Goal: Task Accomplishment & Management: Complete application form

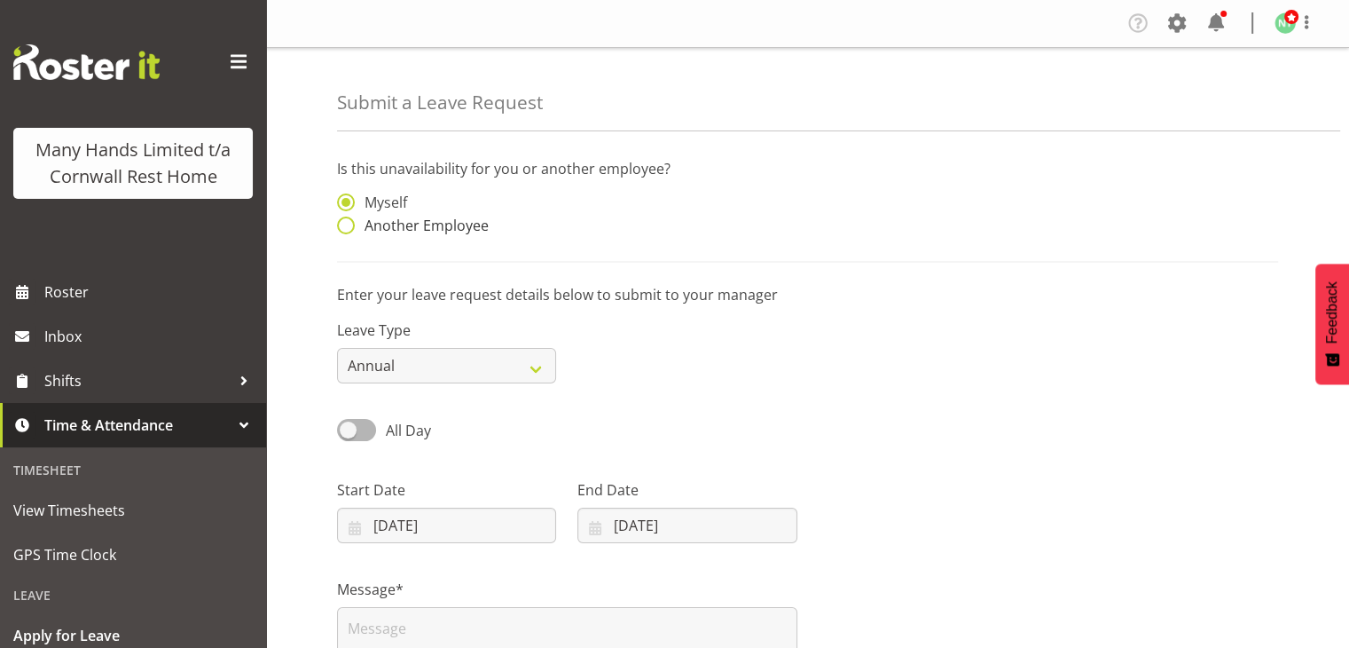
click at [348, 231] on span at bounding box center [346, 225] width 18 height 18
click at [348, 231] on input "Another Employee" at bounding box center [343, 226] width 12 height 12
radio input "true"
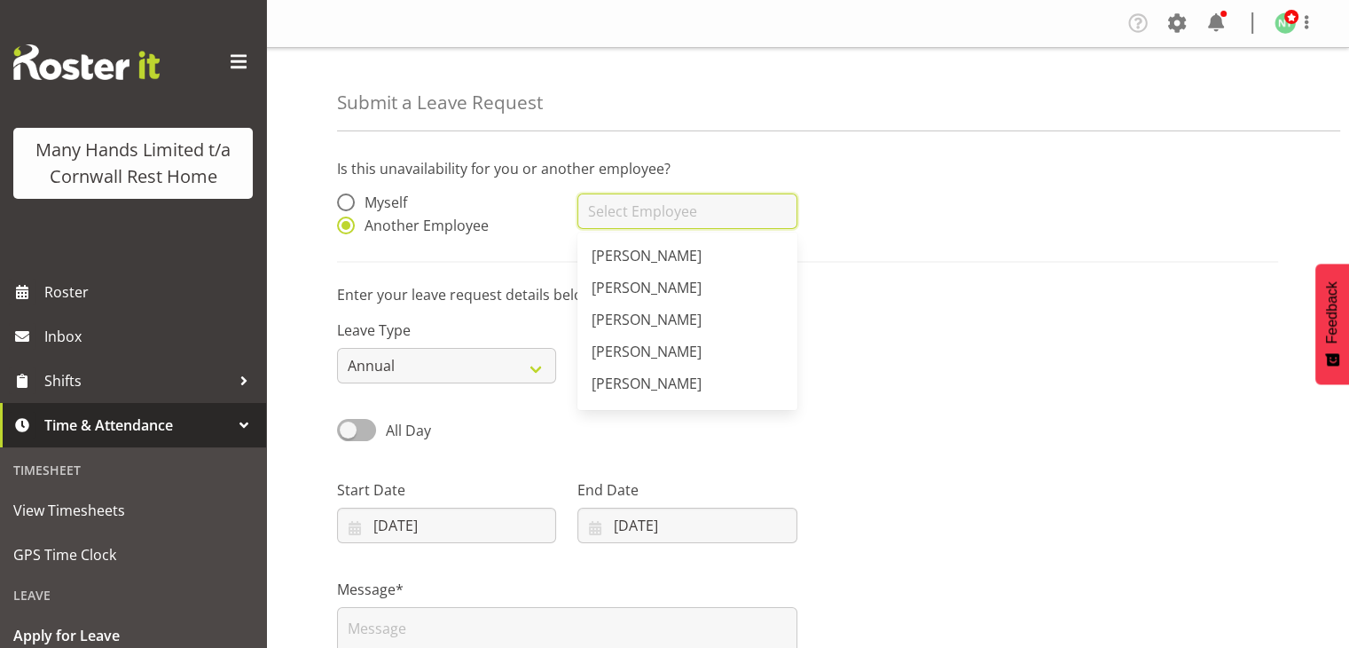
click at [621, 224] on input "text" at bounding box center [687, 210] width 219 height 35
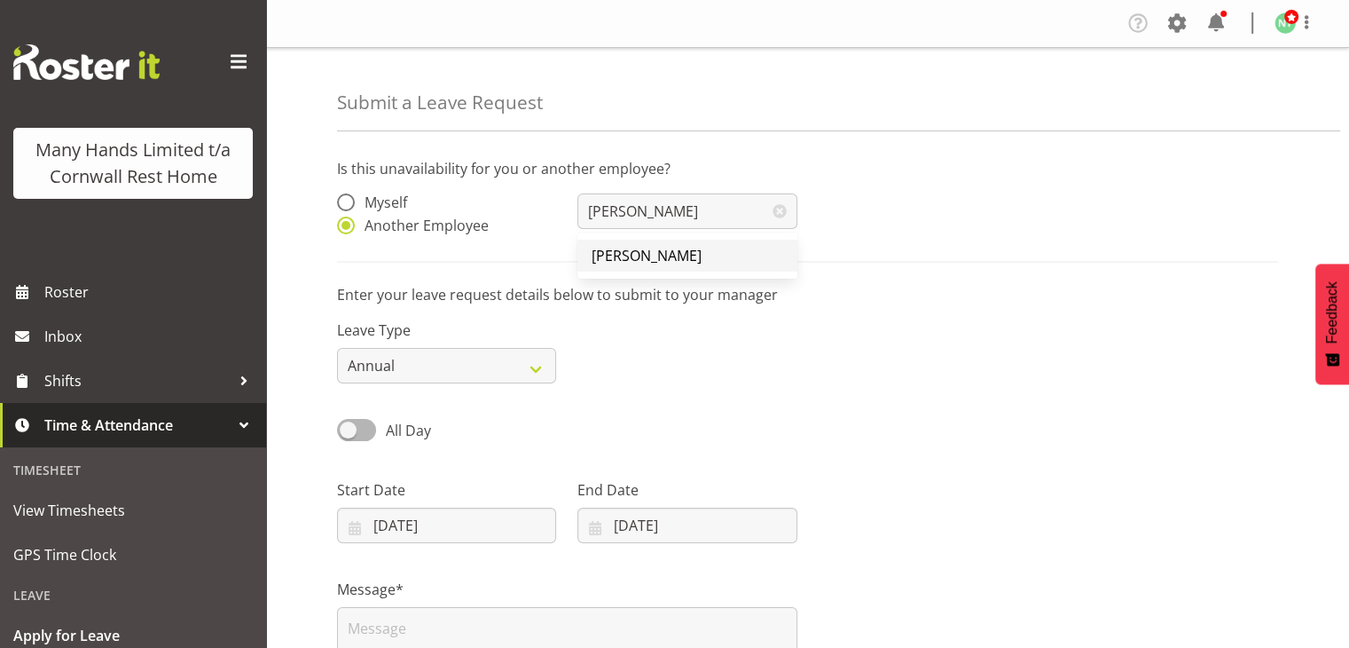
click at [633, 261] on span "[PERSON_NAME]" at bounding box center [647, 256] width 110 height 20
type input "[PERSON_NAME]"
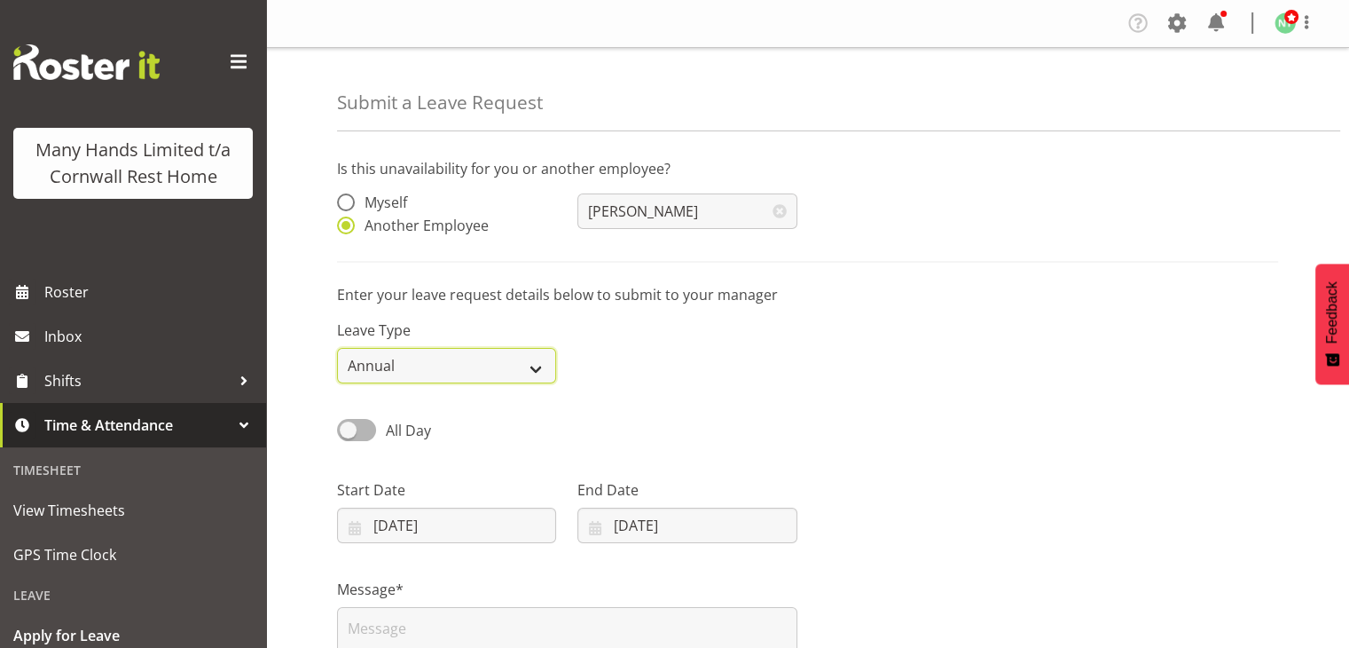
click at [522, 359] on select "Annual Sick Leave Without Pay Bereavement Domestic Violence Parental Jury Servi…" at bounding box center [446, 365] width 219 height 35
select select "Sick"
click at [337, 348] on select "Annual Sick Leave Without Pay Bereavement Domestic Violence Parental Jury Servi…" at bounding box center [446, 365] width 219 height 35
click at [692, 511] on input "17/08/2025" at bounding box center [687, 524] width 219 height 35
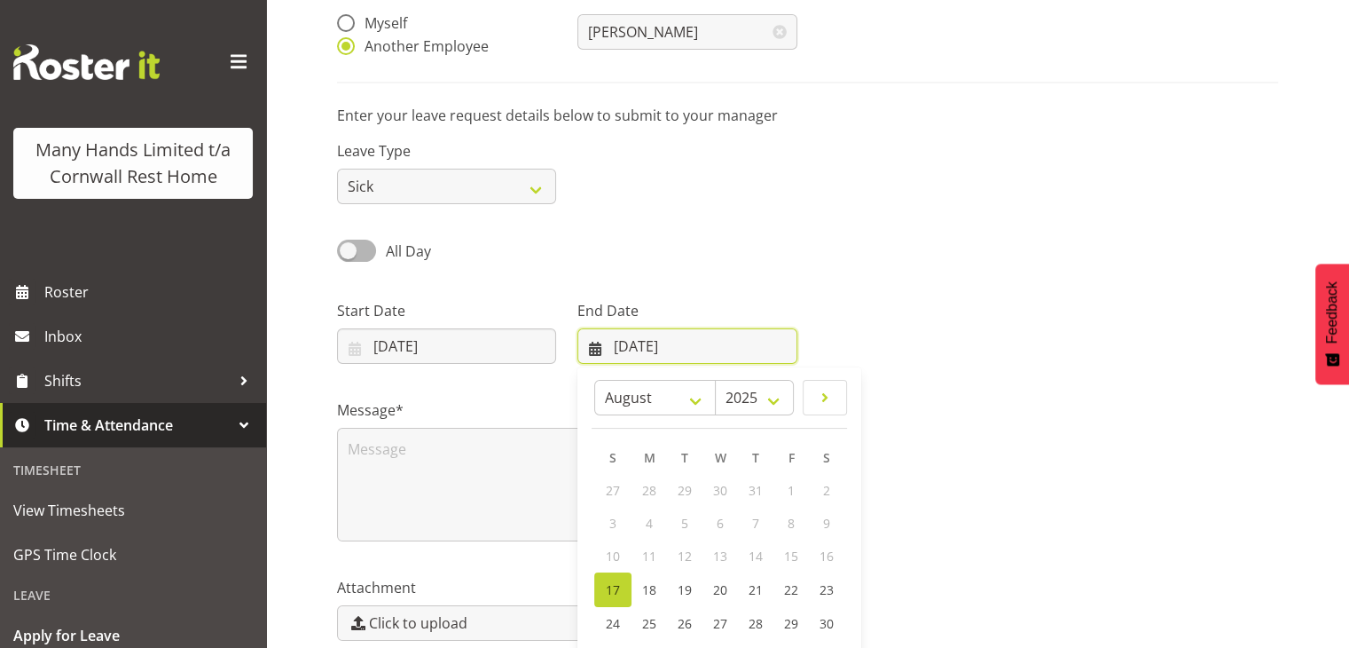
scroll to position [190, 0]
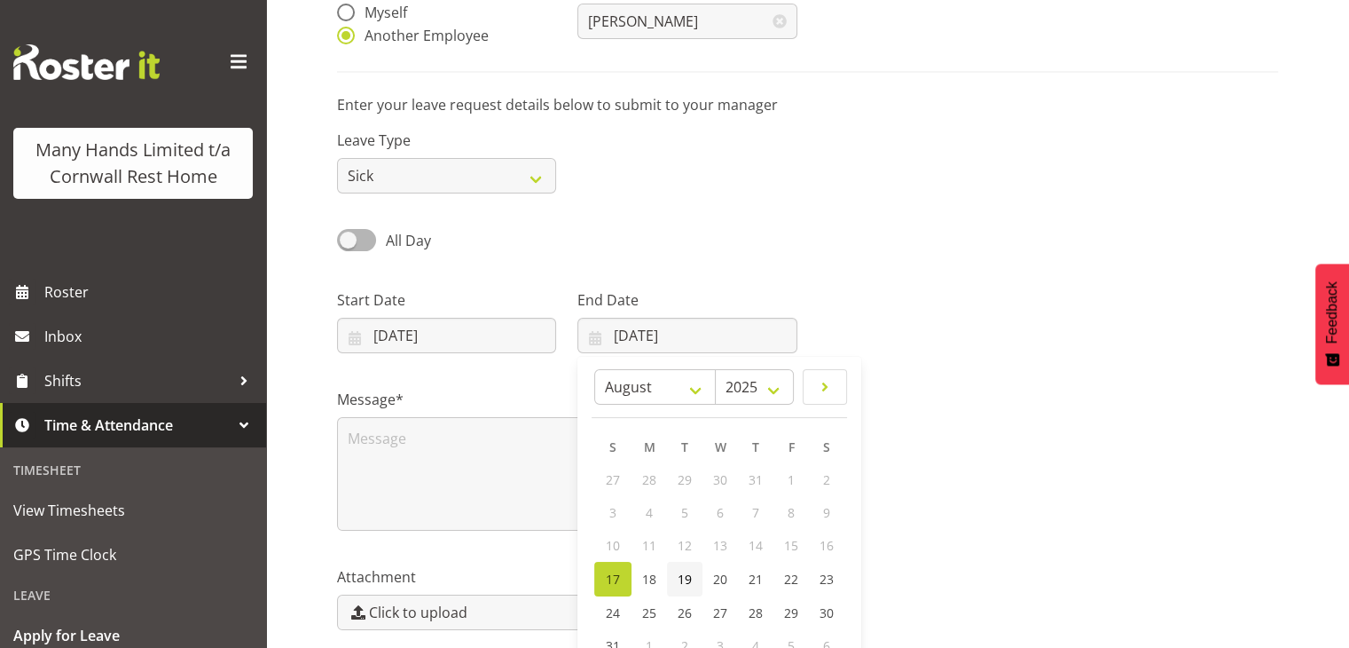
click at [688, 578] on span "19" at bounding box center [685, 578] width 14 height 17
type input "19/08/2025"
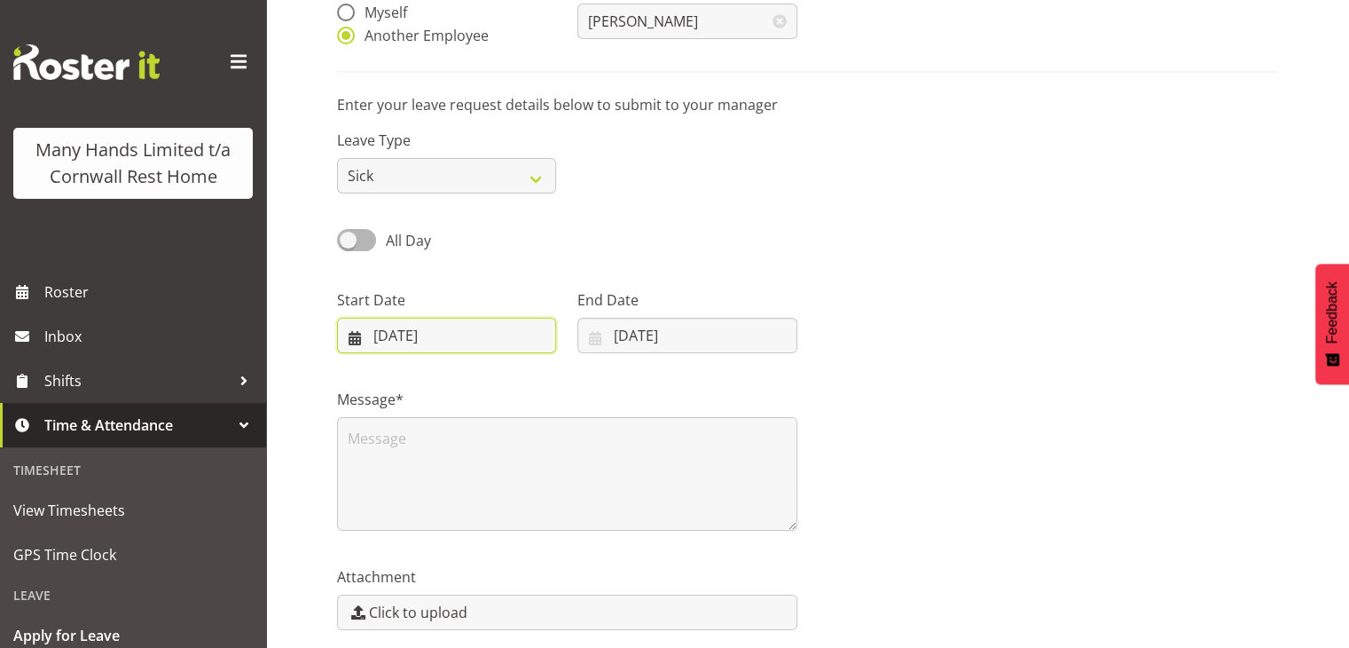
click at [486, 337] on input "17/08/2025" at bounding box center [446, 335] width 219 height 35
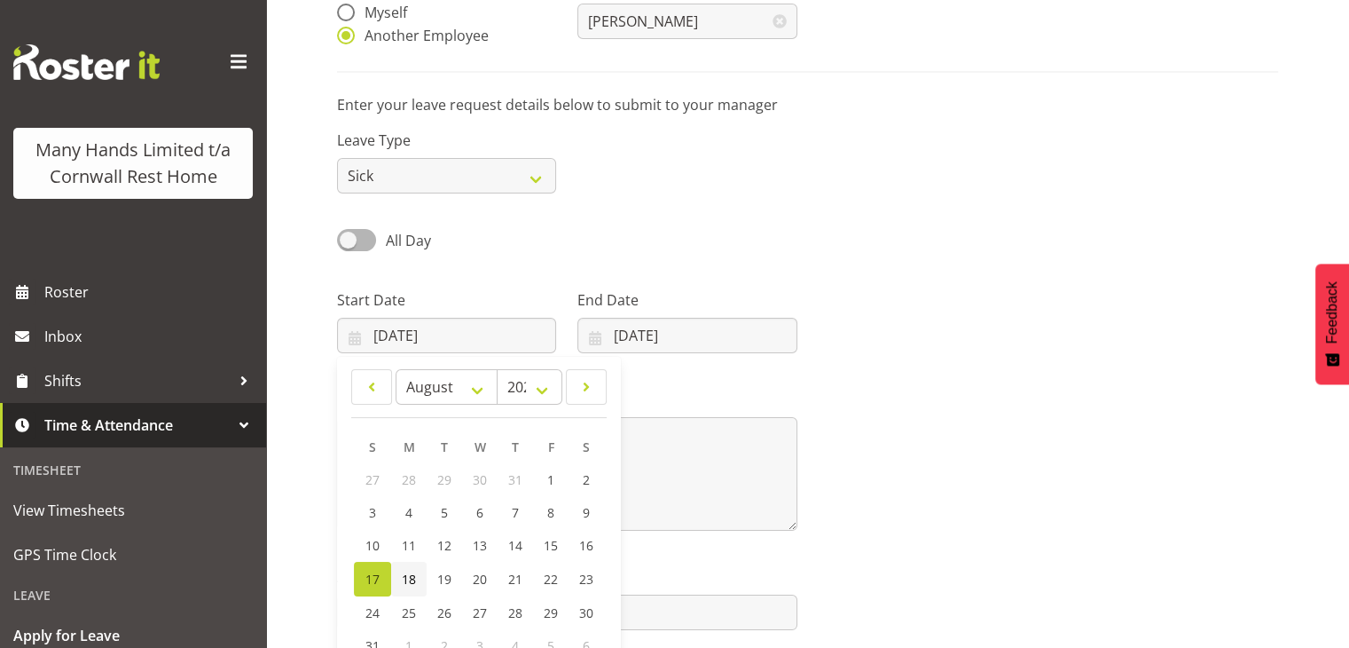
click at [402, 584] on span "18" at bounding box center [409, 578] width 14 height 17
type input "18/08/2025"
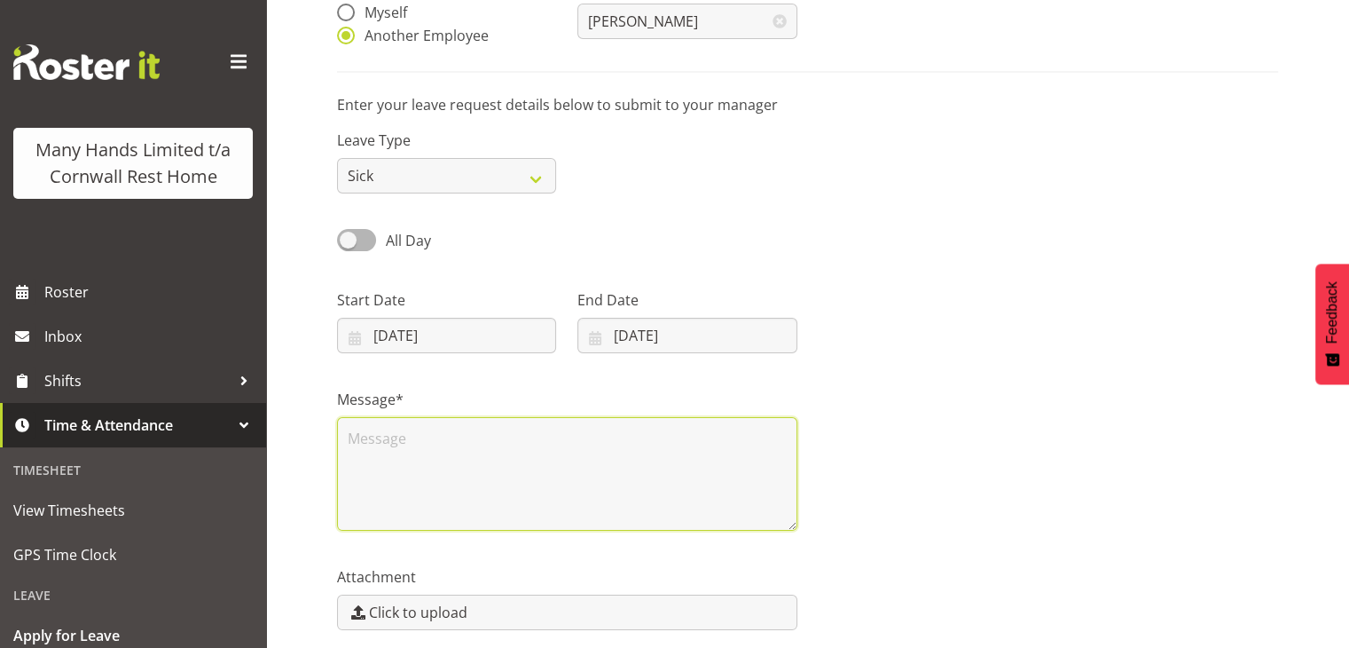
click at [459, 449] on textarea at bounding box center [567, 474] width 460 height 114
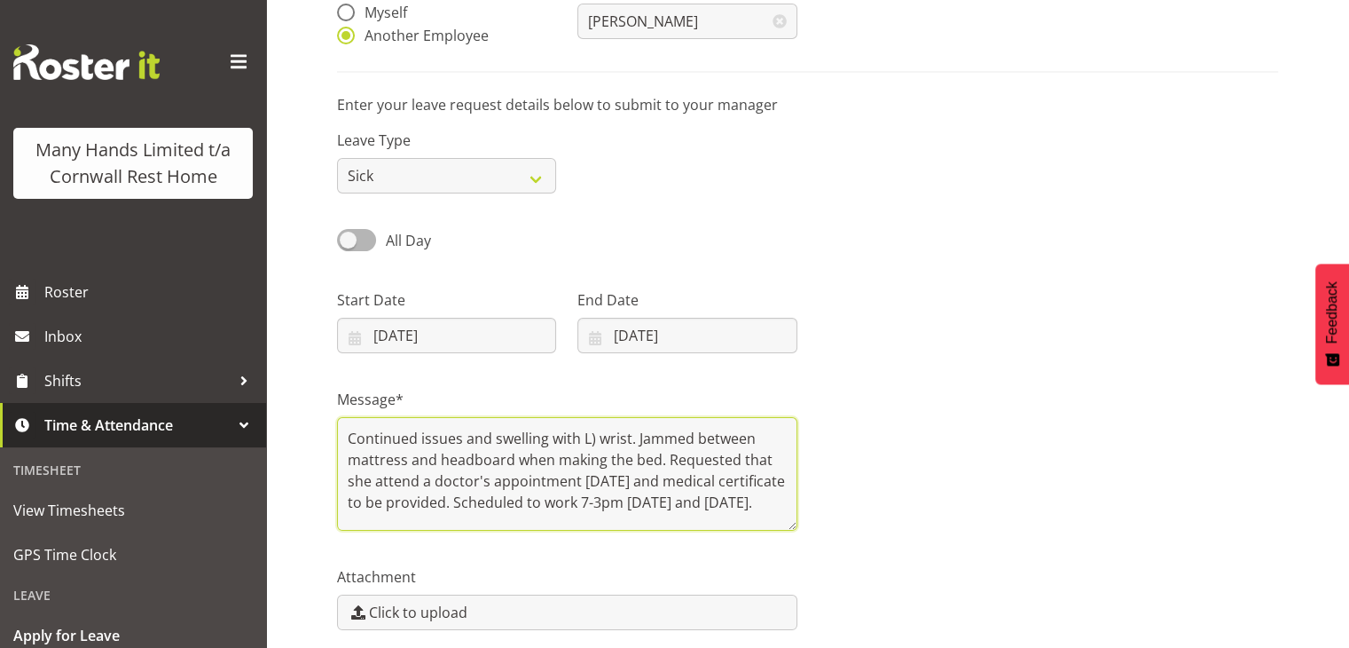
scroll to position [263, 0]
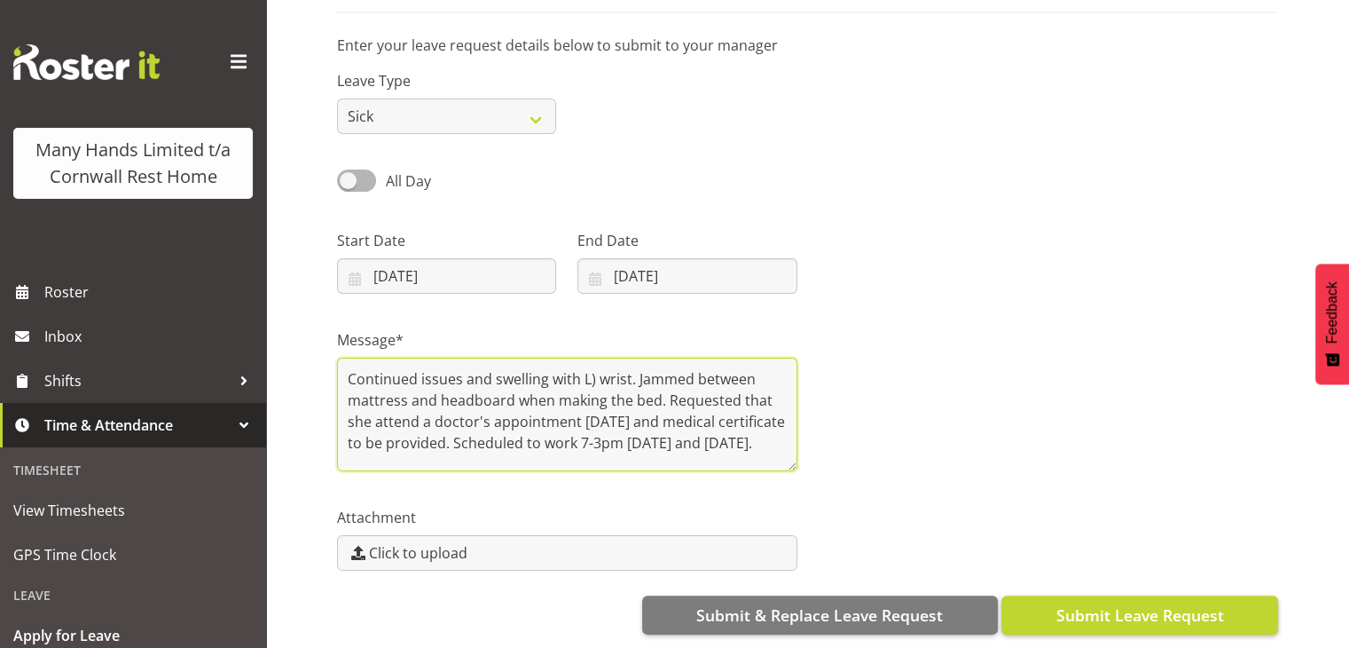
type textarea "Continued issues and swelling with L) wrist. Jammed between mattress and headbo…"
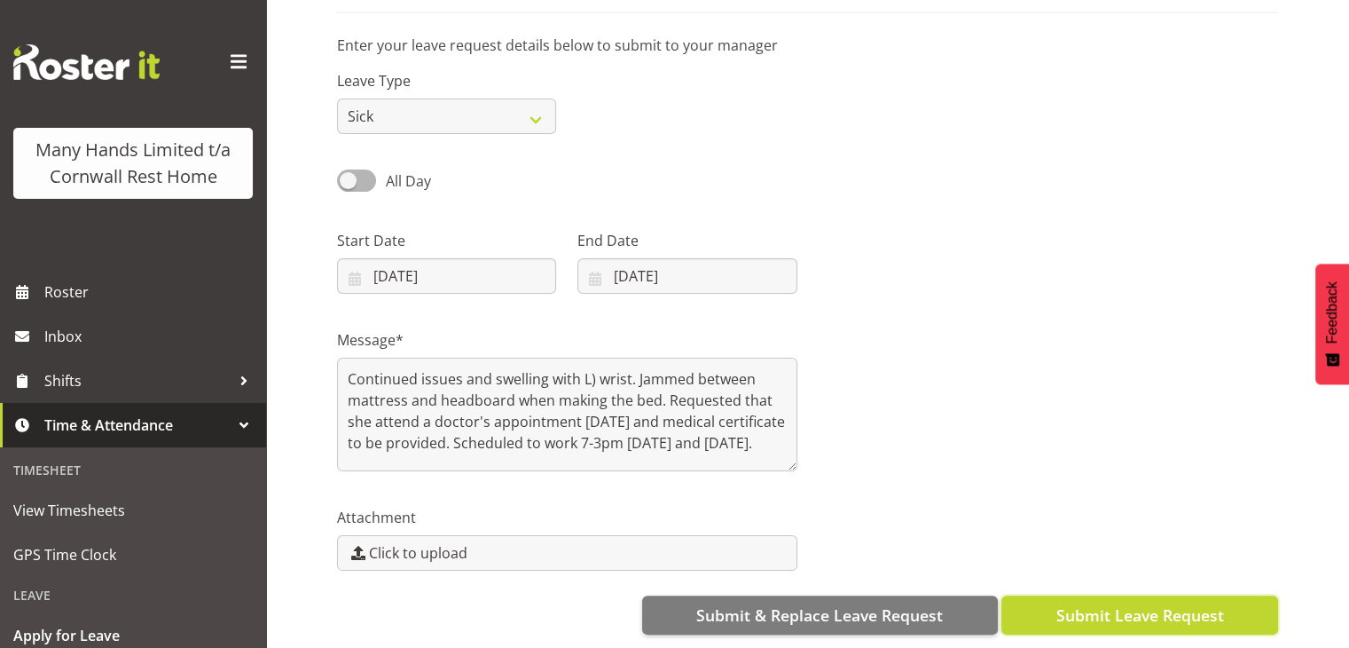
click at [1122, 603] on span "Submit Leave Request" at bounding box center [1140, 614] width 168 height 23
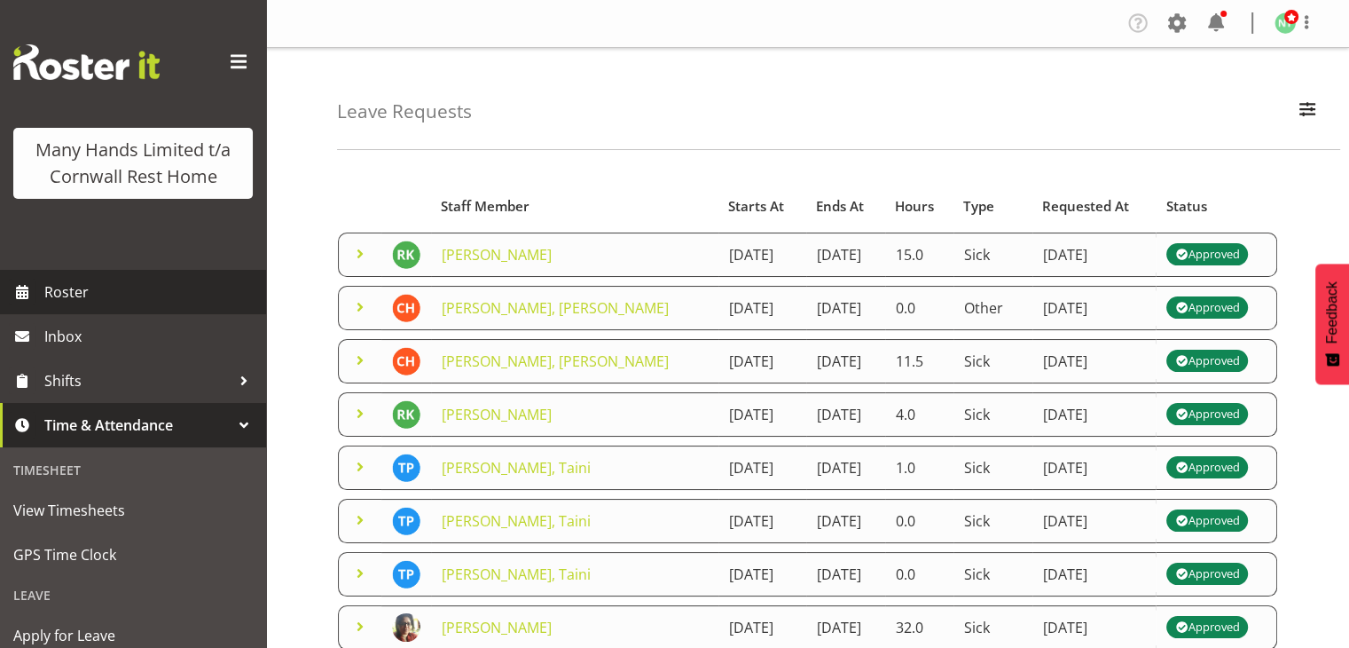
click at [78, 305] on span "Roster" at bounding box center [150, 292] width 213 height 27
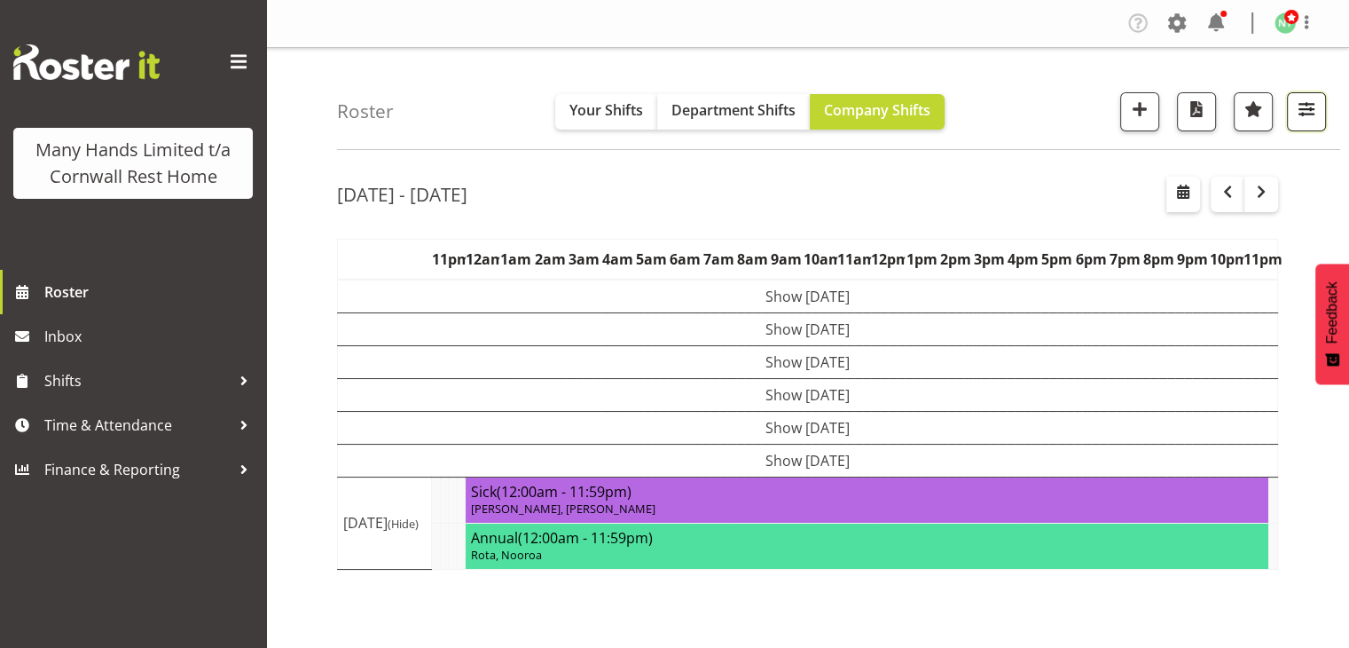
click at [1312, 114] on span "button" at bounding box center [1306, 109] width 23 height 23
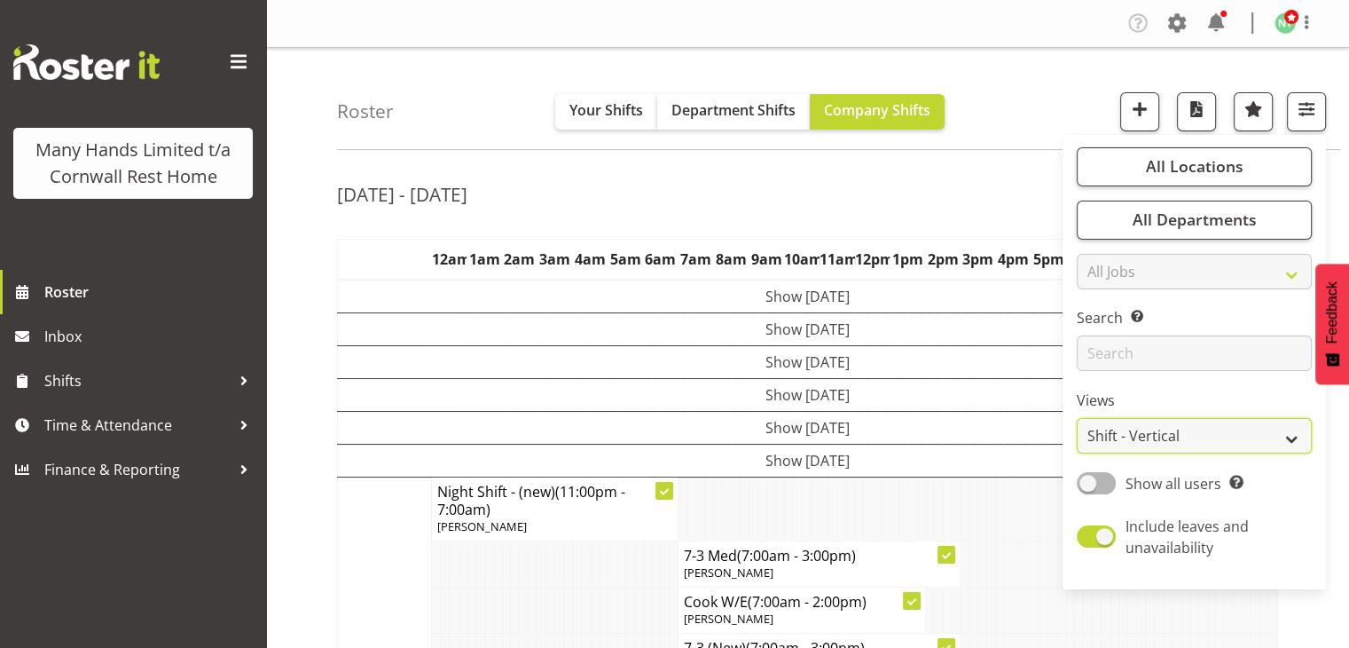
click at [1287, 431] on select "Staff Role Shift - Horizontal Shift - Vertical Staff - Location" at bounding box center [1194, 435] width 235 height 35
select select "staff"
click at [1078, 418] on select "Staff Role Shift - Horizontal Shift - Vertical Staff - Location" at bounding box center [1194, 435] width 235 height 35
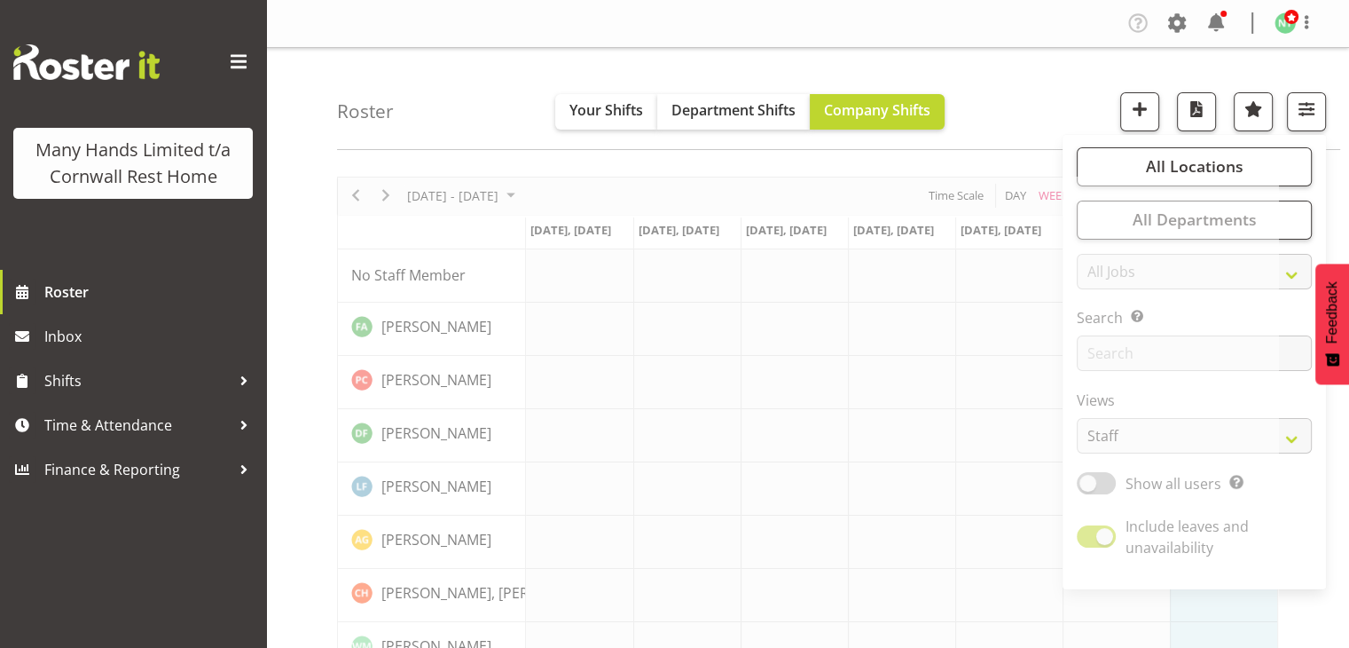
click at [1022, 108] on div "Roster Your Shifts Department Shifts Company Shifts All Locations Clear [GEOGRA…" at bounding box center [838, 99] width 1003 height 102
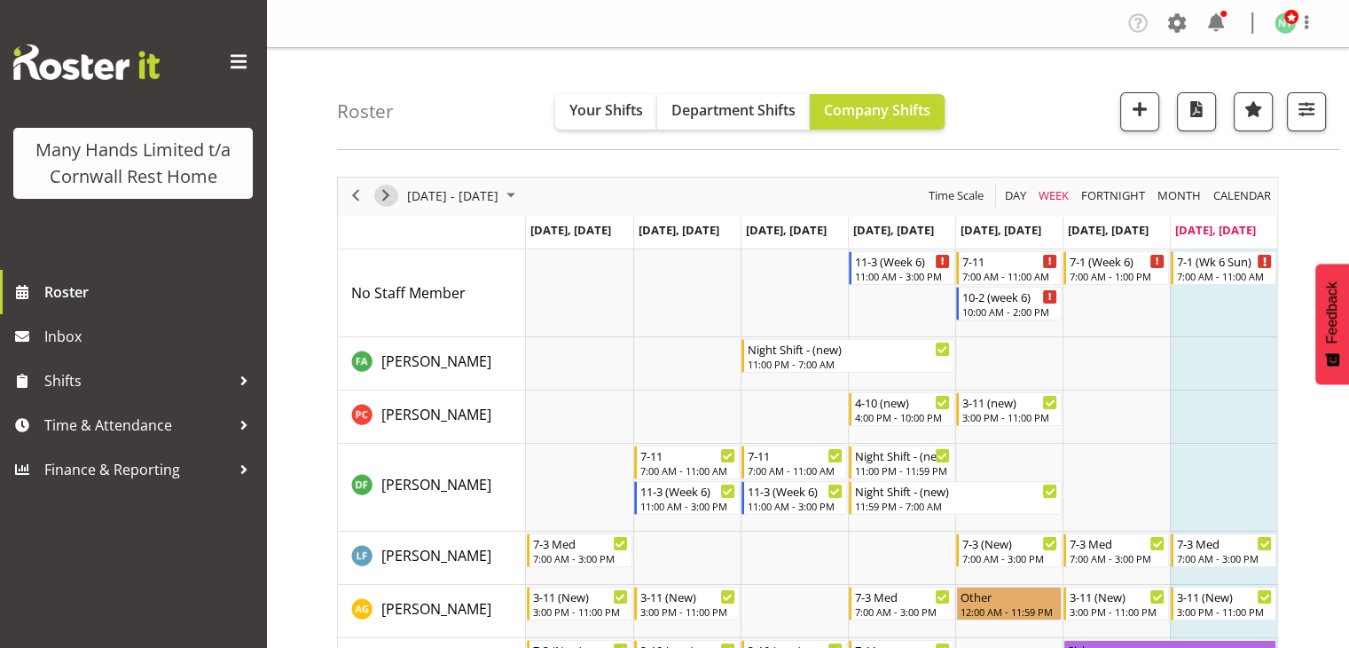
click at [386, 196] on span "Next" at bounding box center [385, 196] width 21 height 22
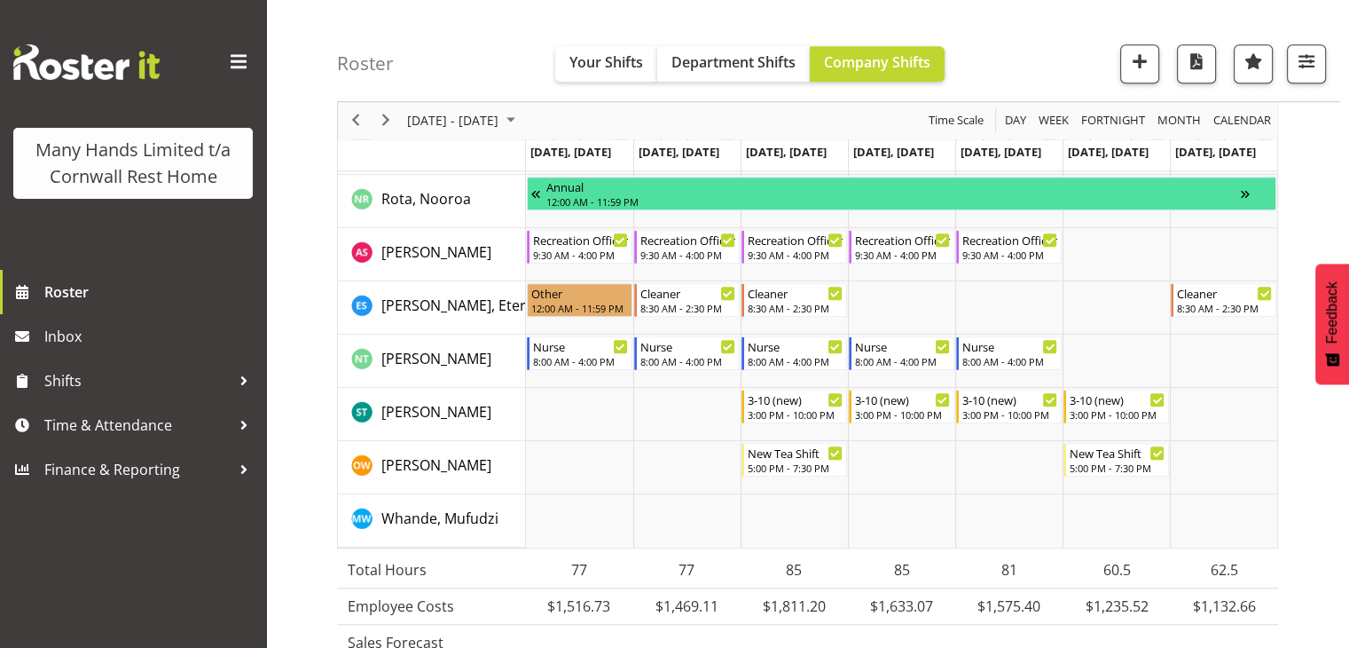
scroll to position [1301, 0]
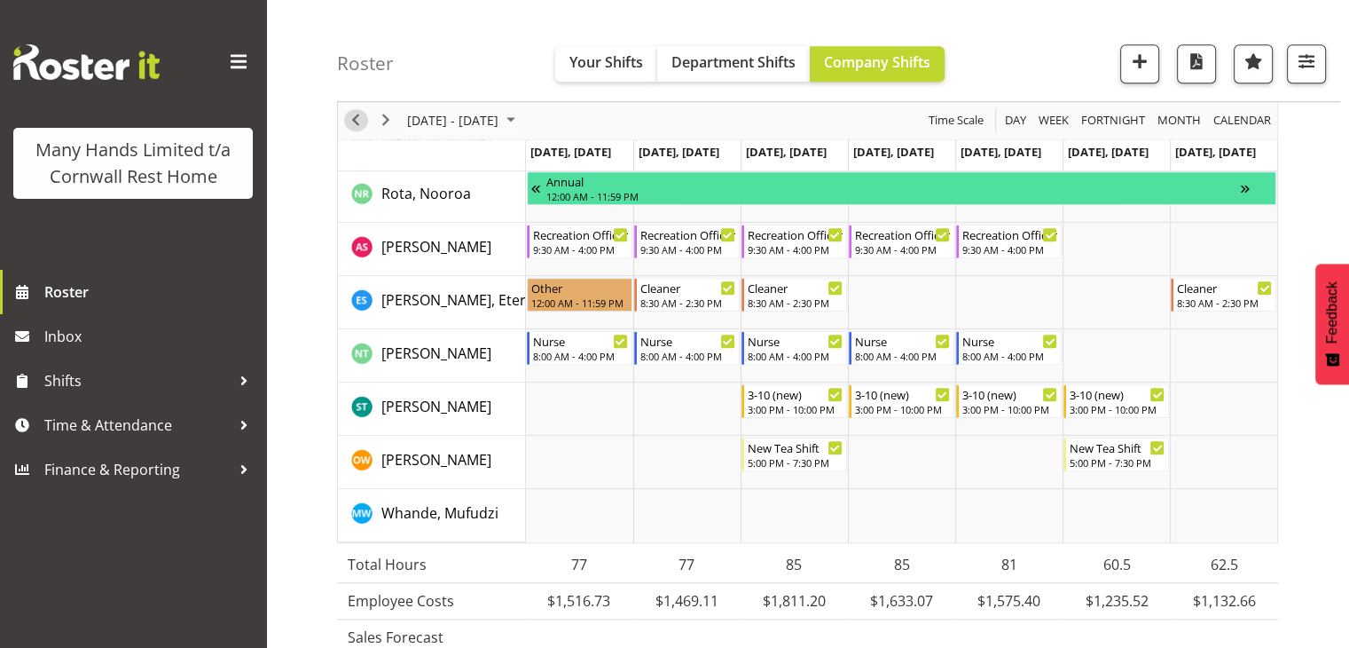
click at [358, 114] on span "Previous" at bounding box center [355, 121] width 21 height 22
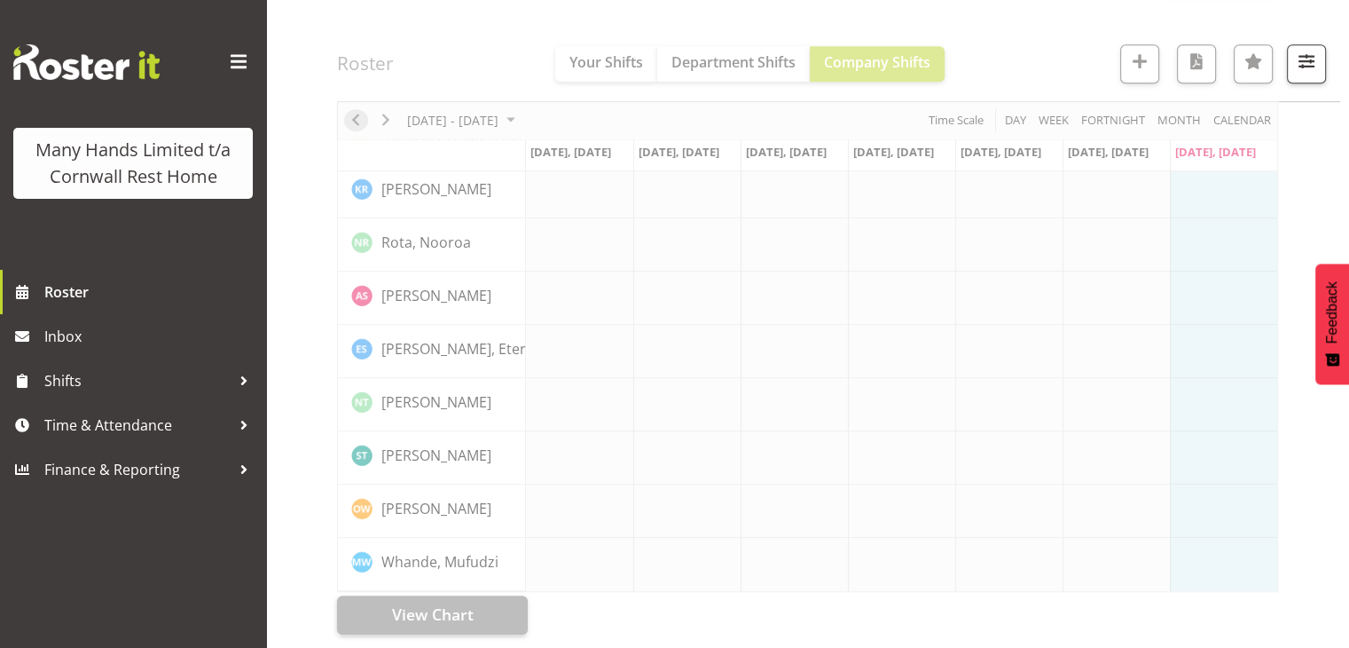
scroll to position [1148, 0]
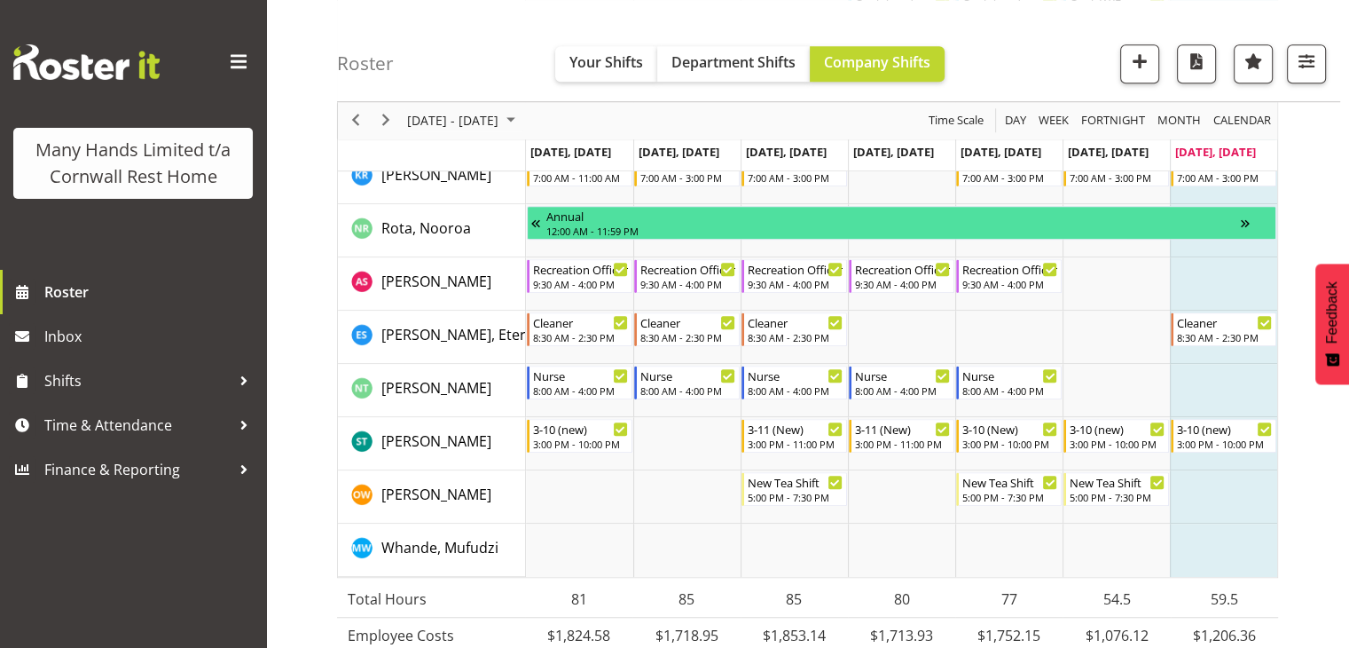
scroll to position [1440, 0]
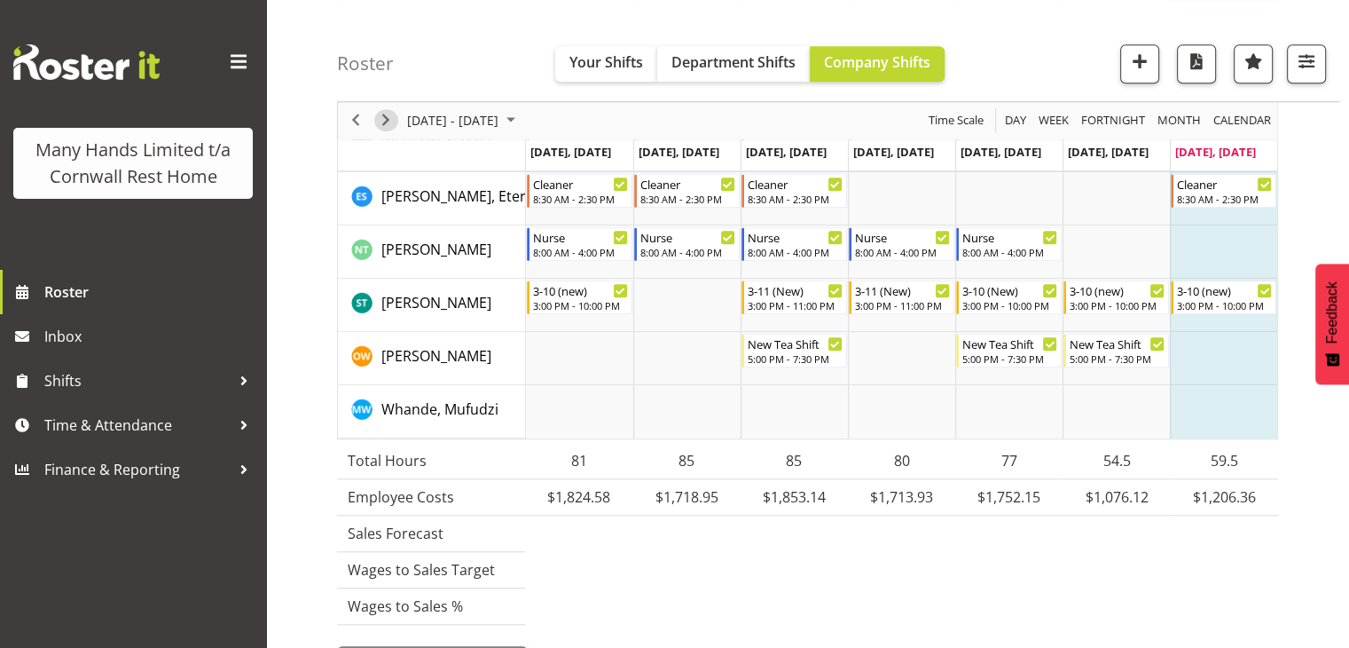
click at [383, 118] on span "Next" at bounding box center [385, 121] width 21 height 22
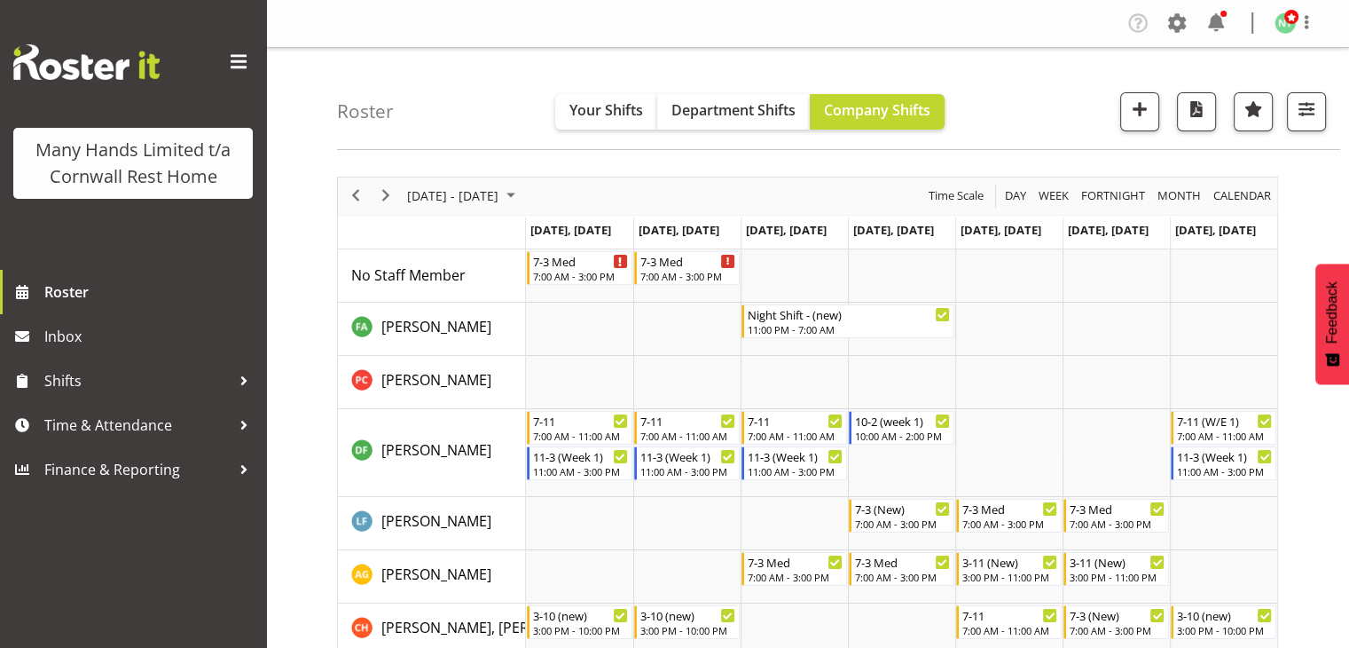
click at [1043, 105] on div "Roster Your Shifts Department Shifts Company Shifts All Locations Clear [GEOGRA…" at bounding box center [838, 99] width 1003 height 102
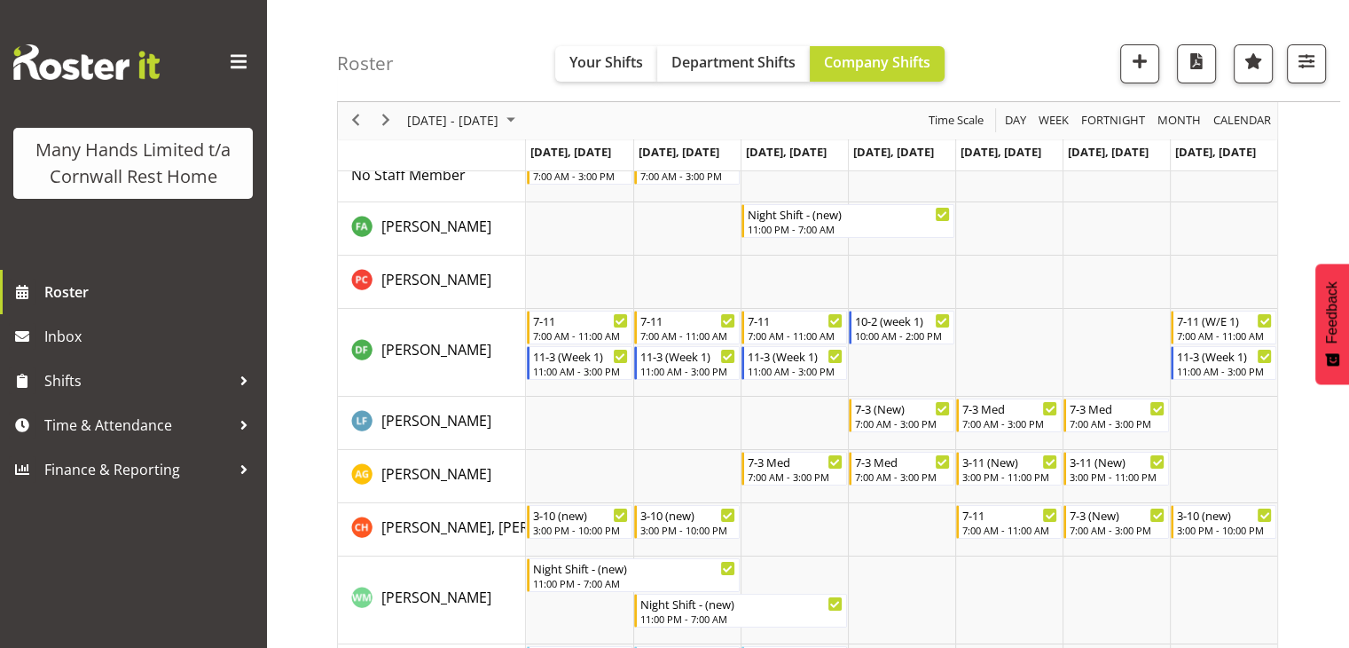
scroll to position [103, 0]
